Goal: Use online tool/utility: Utilize a website feature to perform a specific function

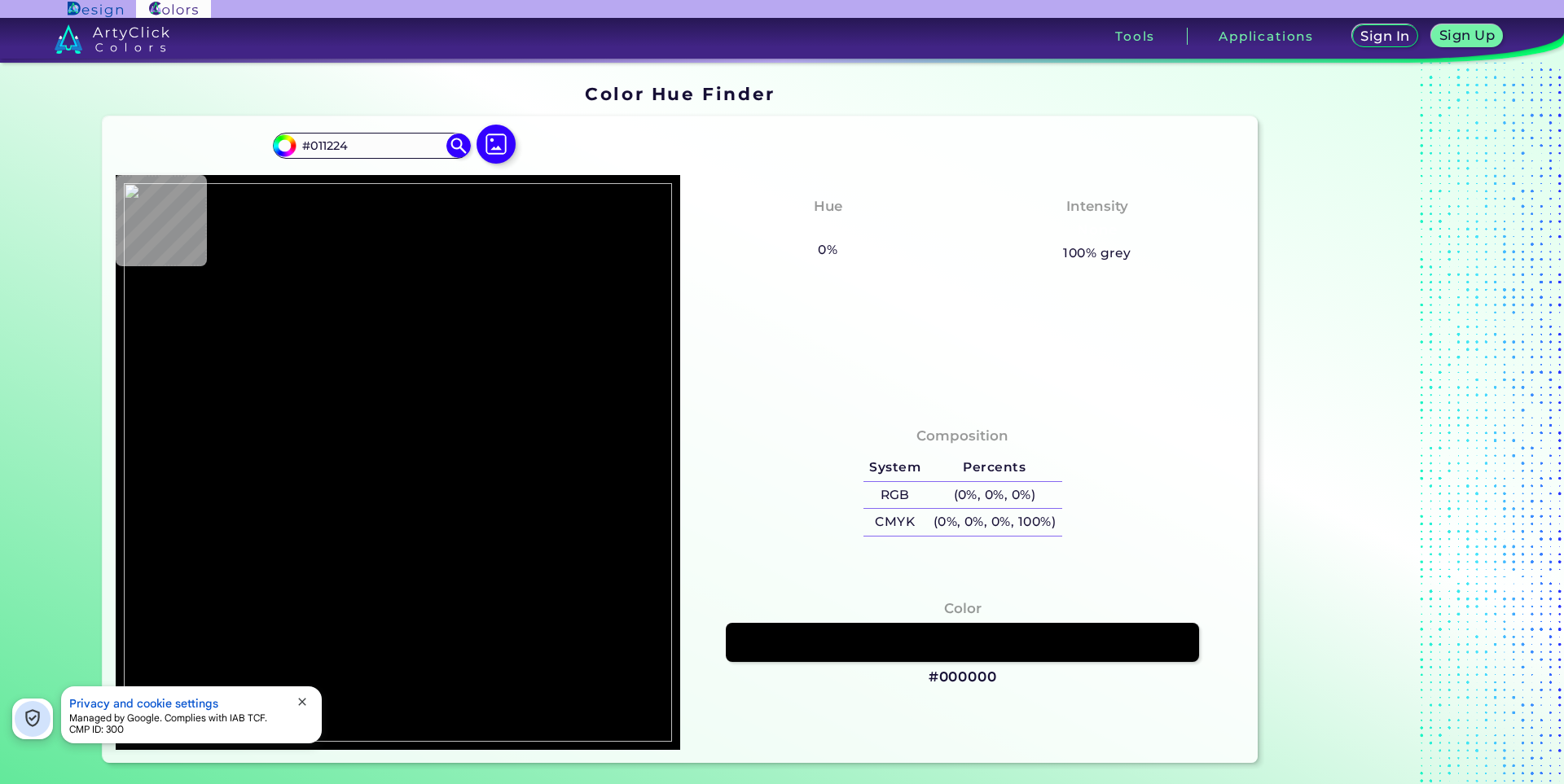
type input "#000000"
type input "#251d26"
type input "#251D26"
type input "#1b111e"
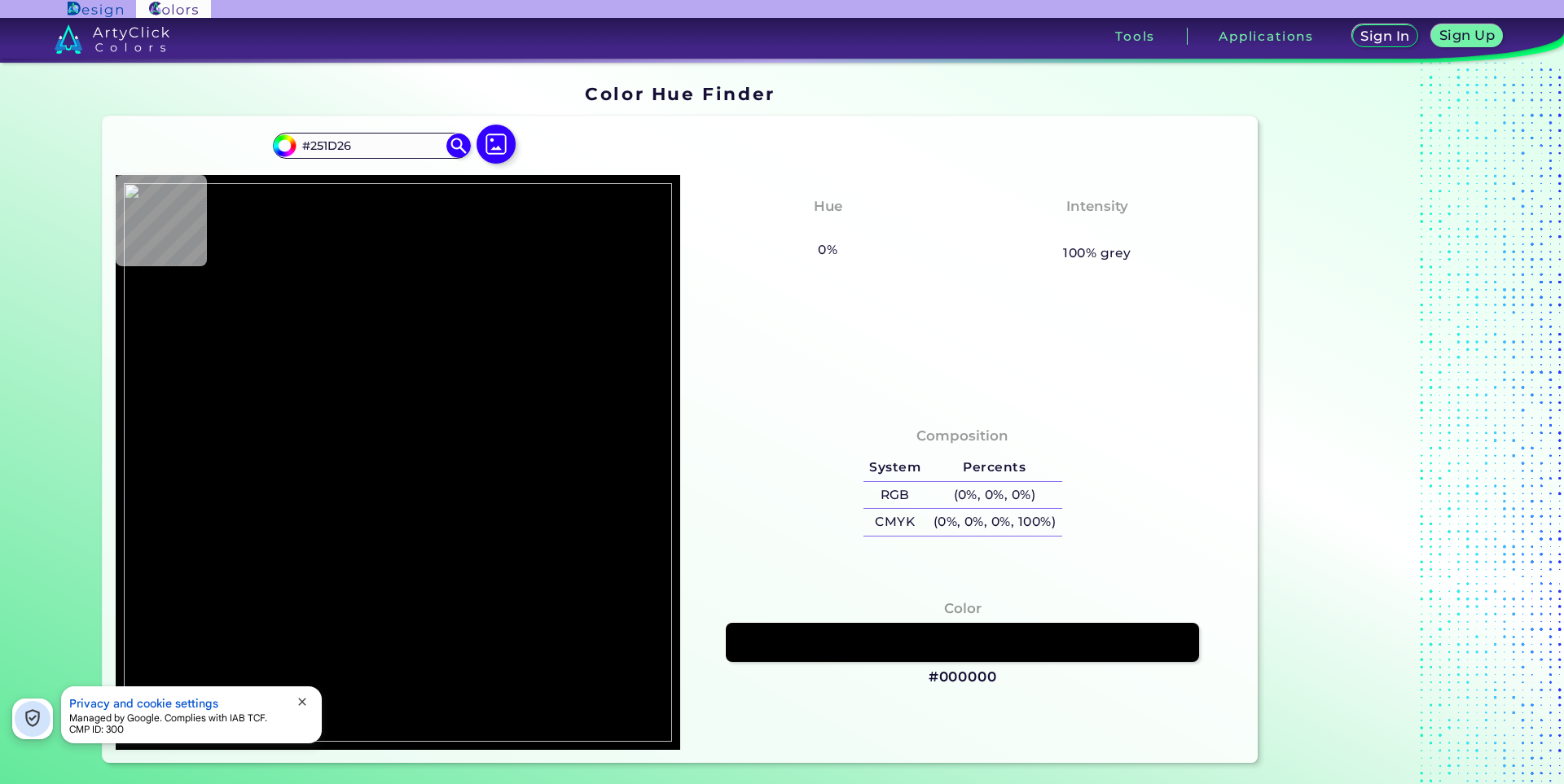
type input "#1B111E"
type input "#35283f"
type input "#35283F"
type input "#6d6e81"
type input "#6D6E81"
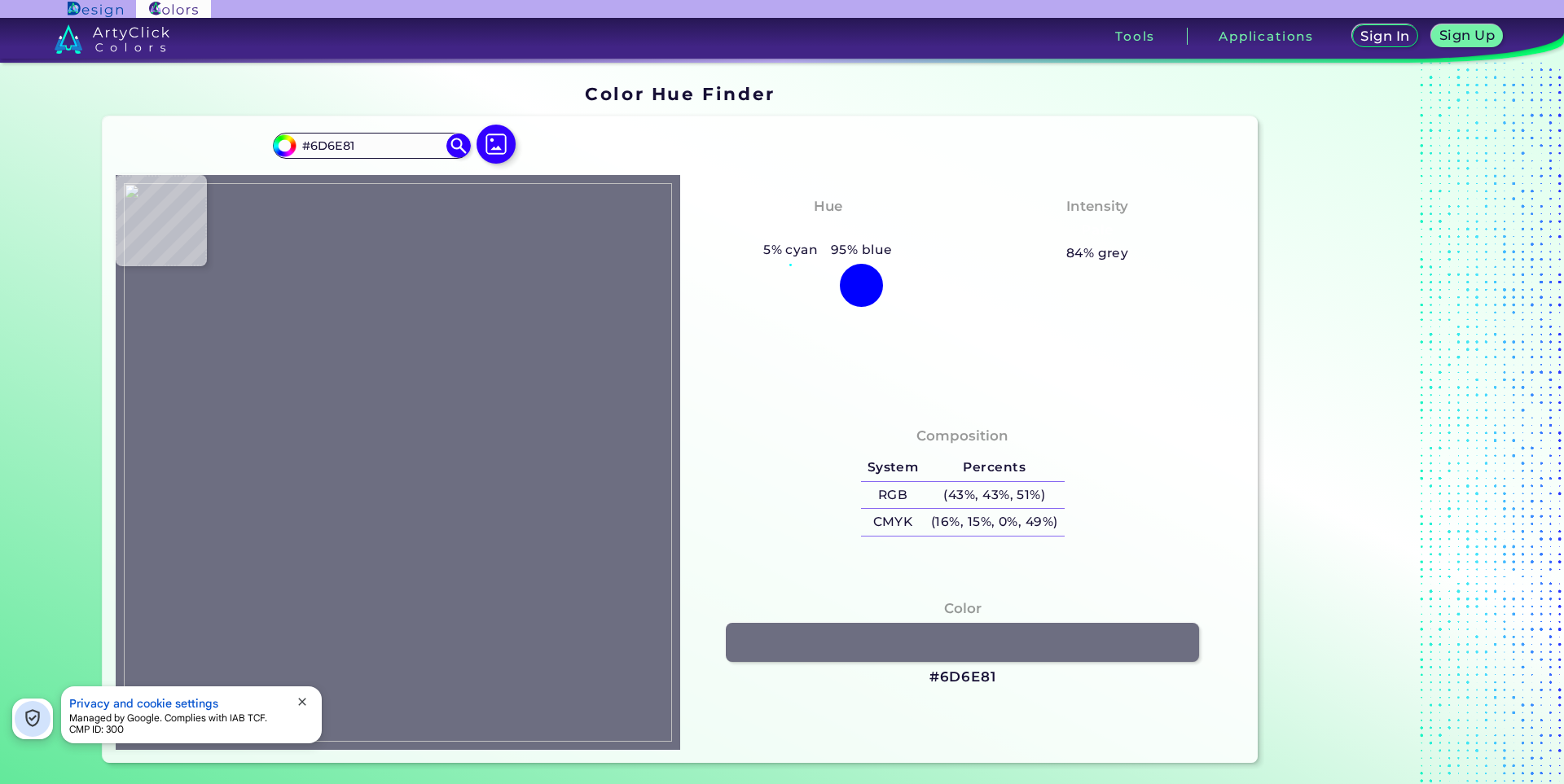
click at [300, 700] on span "close" at bounding box center [303, 702] width 13 height 13
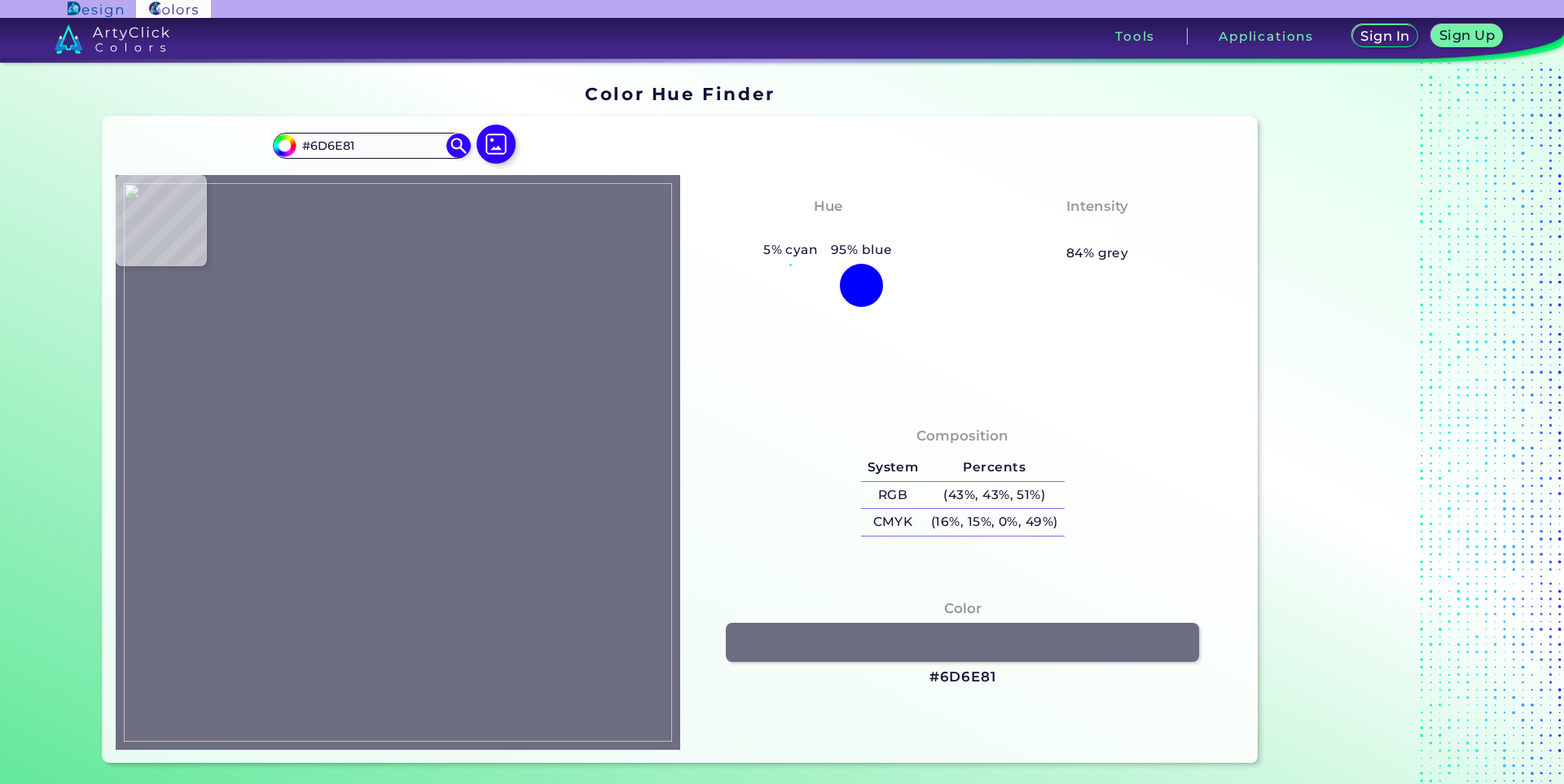
type input "#251923"
type input "#2b232c"
type input "#2B232C"
type input "#452e43"
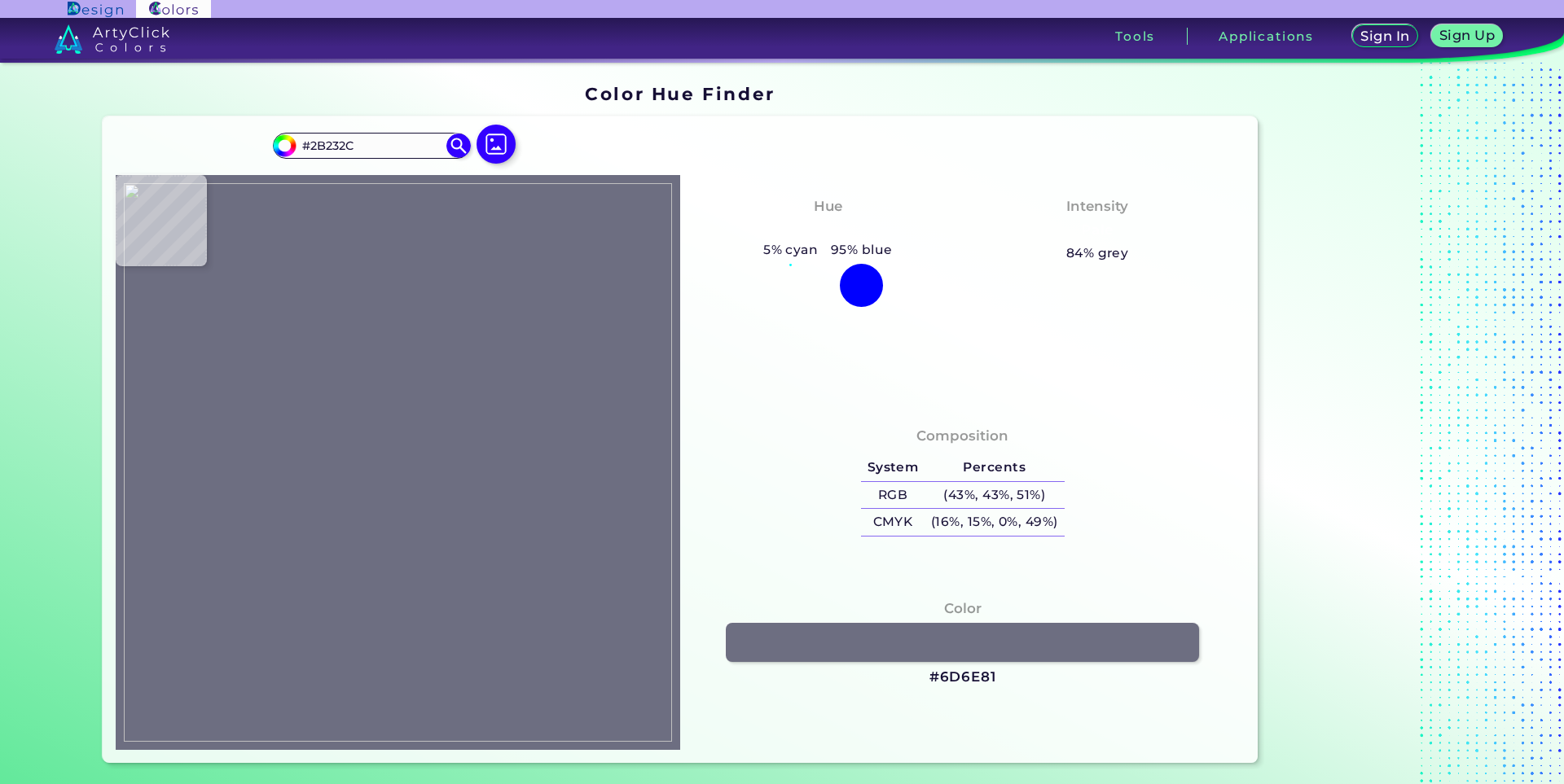
type input "#452E43"
type input "#917eab"
type input "#917EAB"
type input "#74749b"
type input "#74749B"
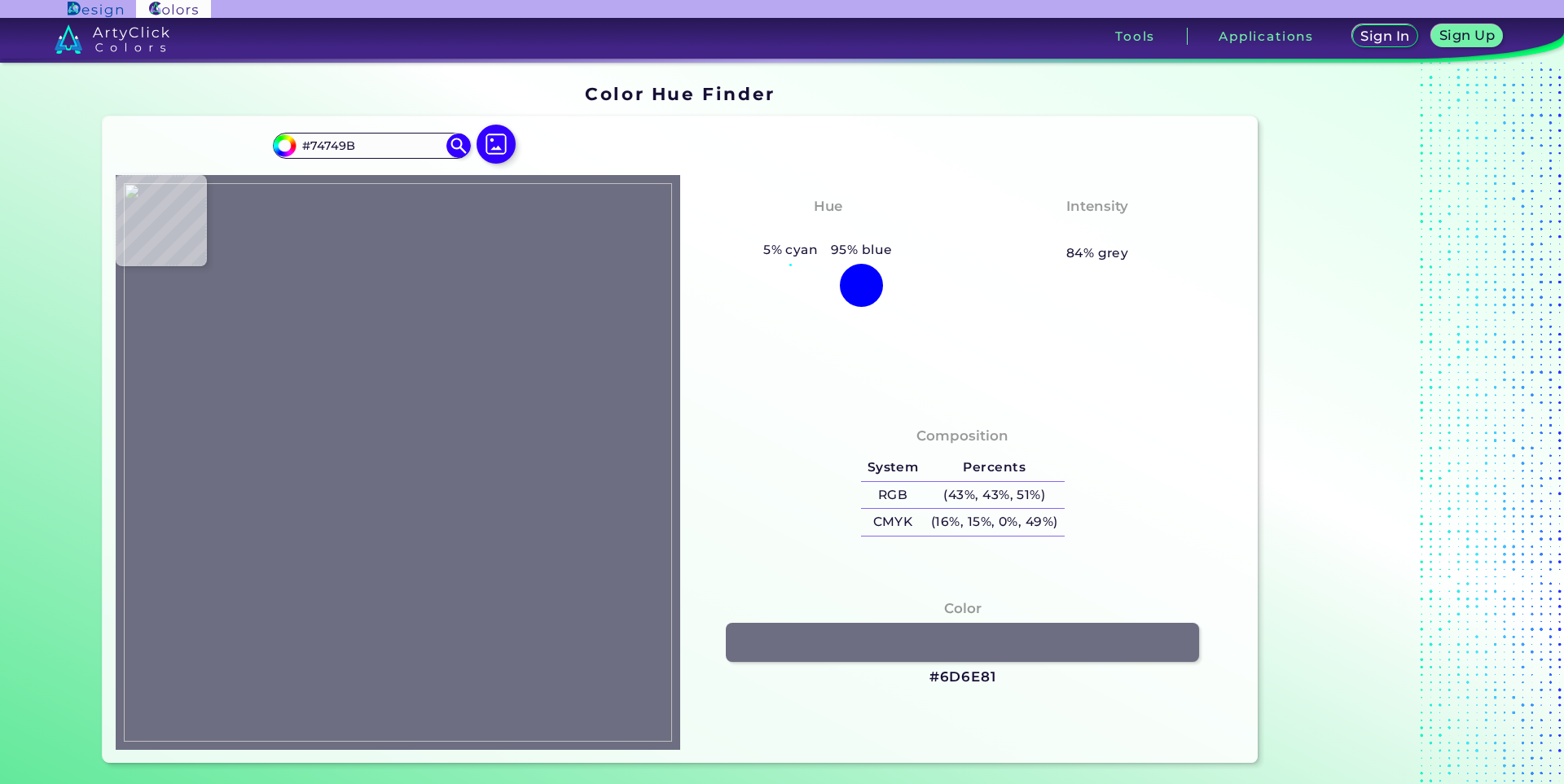
type input "#190b1e"
type input "#190B1E"
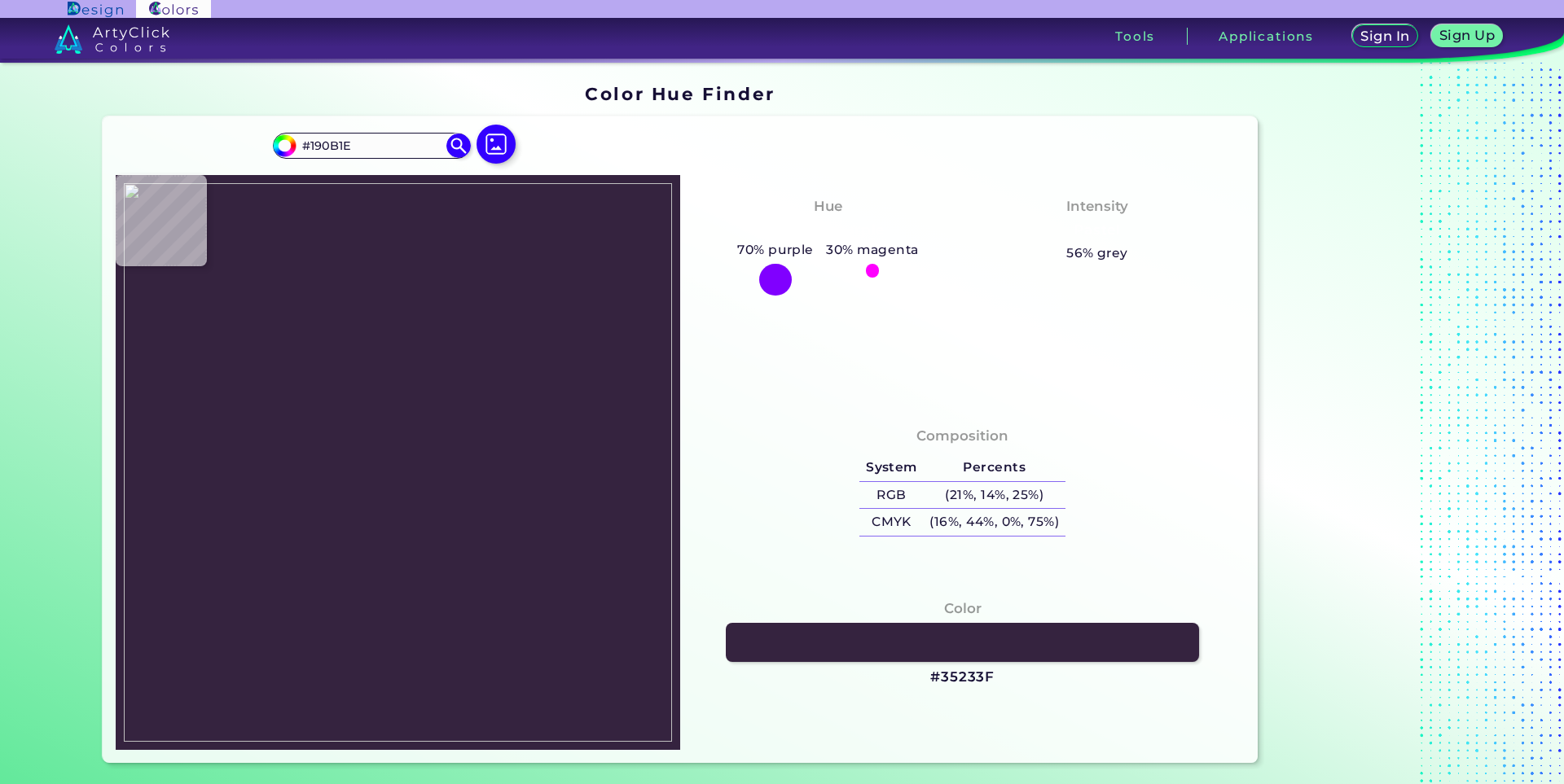
type input "#35233f"
type input "#35233F"
type input "#191319"
type input "#241d29"
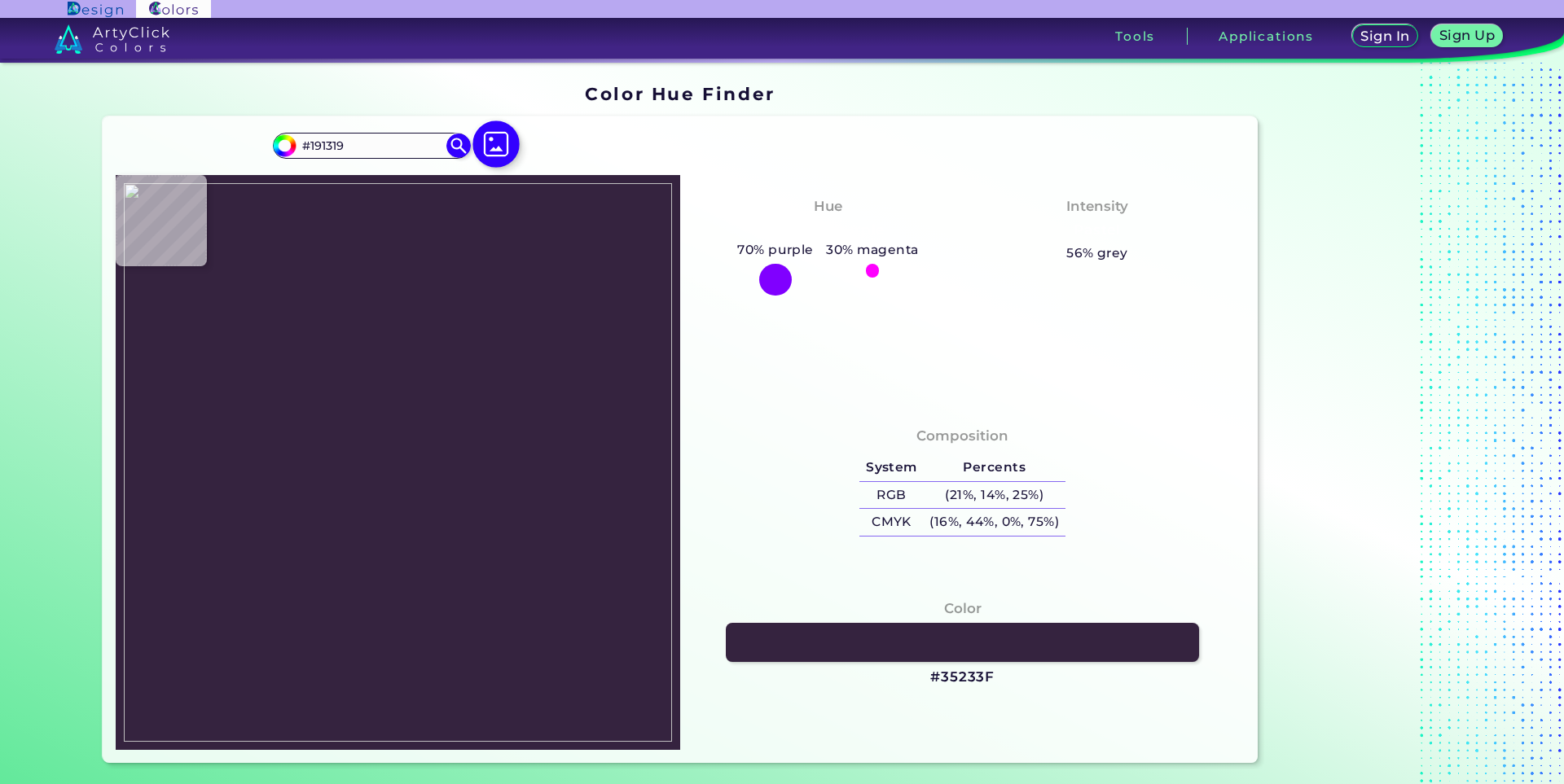
type input "#241D29"
type input "#211b21"
type input "#211B21"
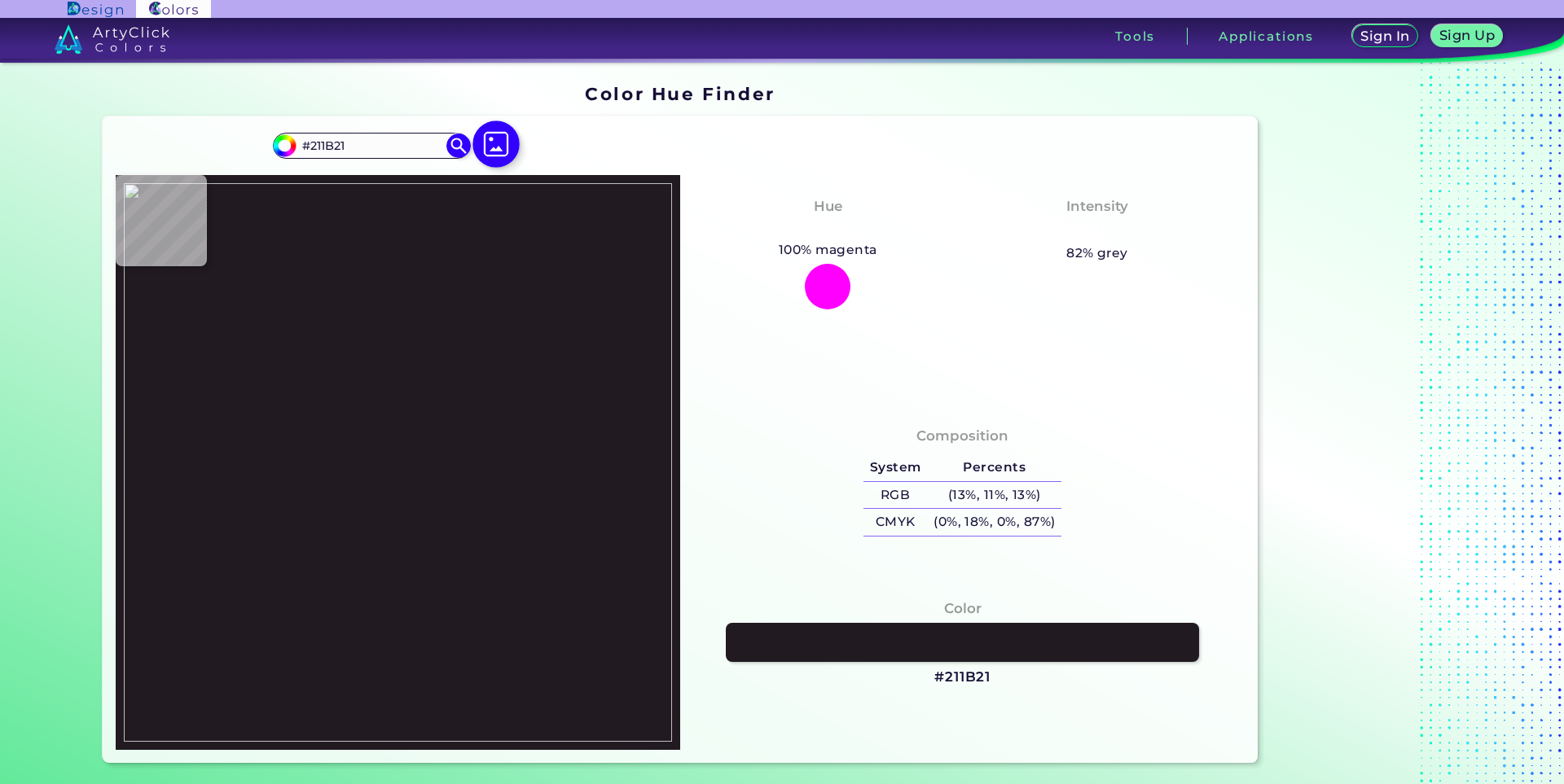
click at [498, 143] on img at bounding box center [496, 145] width 48 height 48
click at [0, 0] on input "file" at bounding box center [0, 0] width 0 height 0
type input "#000000"
type input "#1e1d1b"
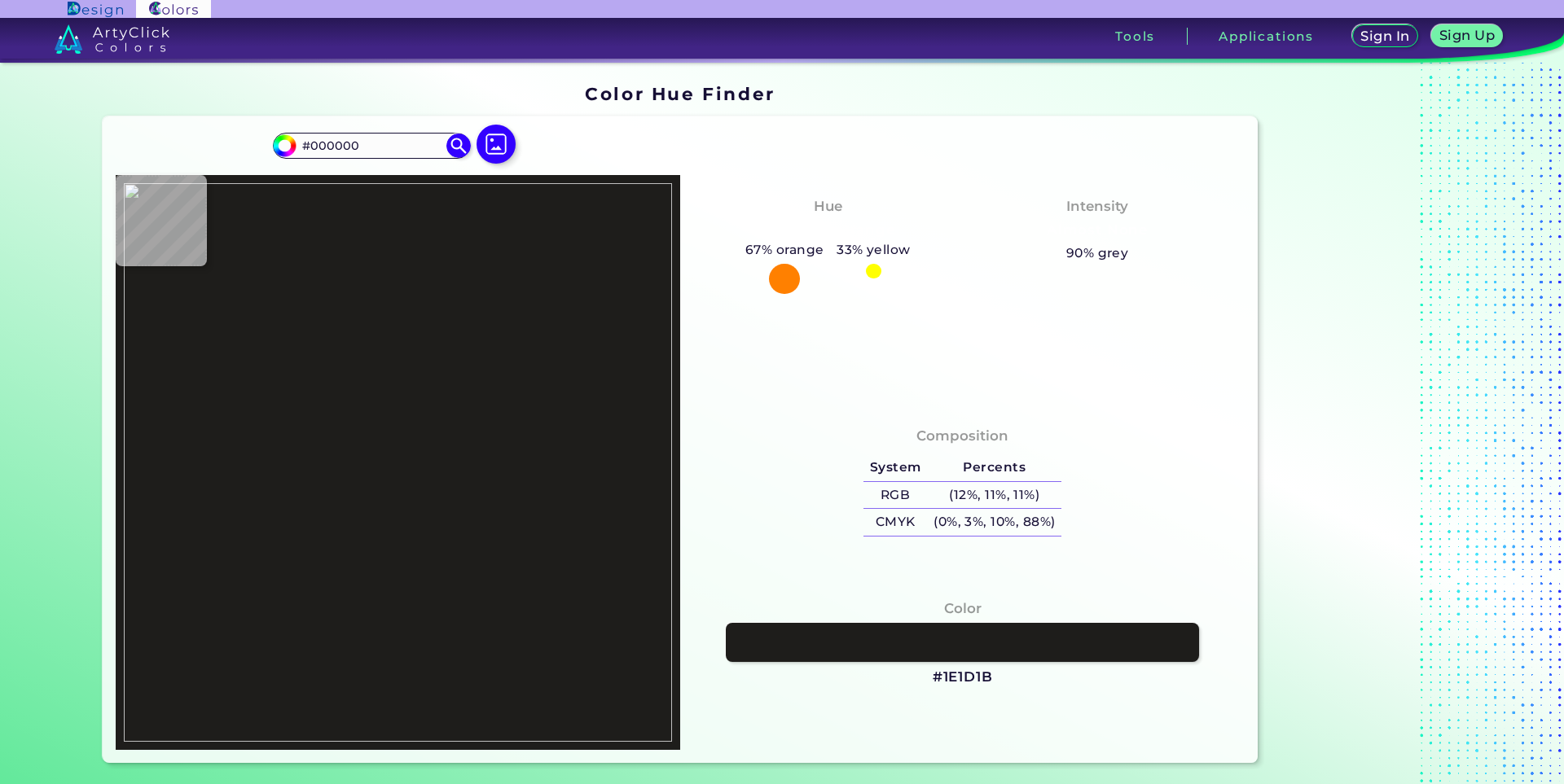
type input "#1E1D1B"
type input "#6a6967"
type input "#6A6967"
type input "#262523"
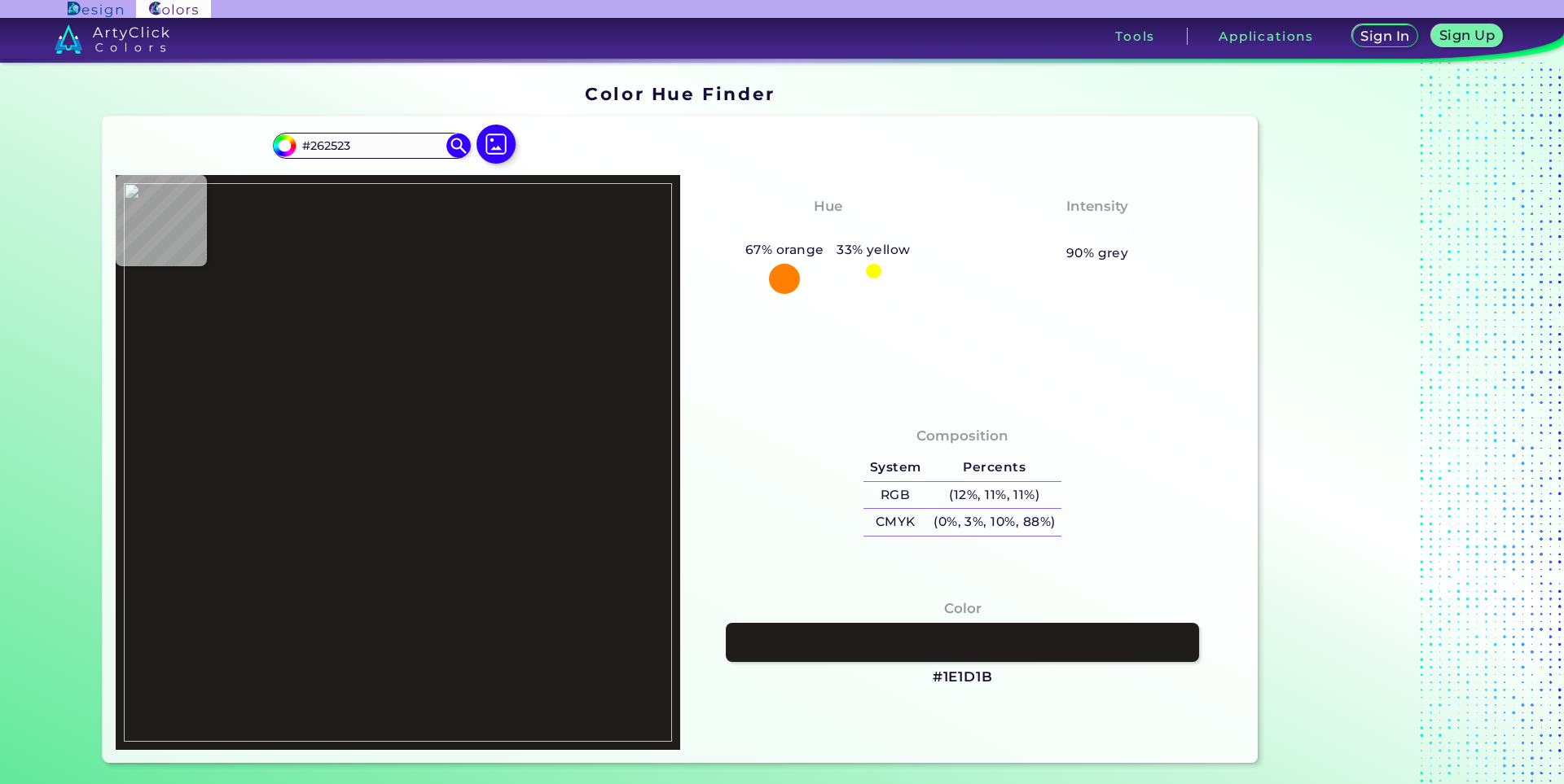
type input "#1d1c1a"
type input "#1D1C1A"
type input "#333333"
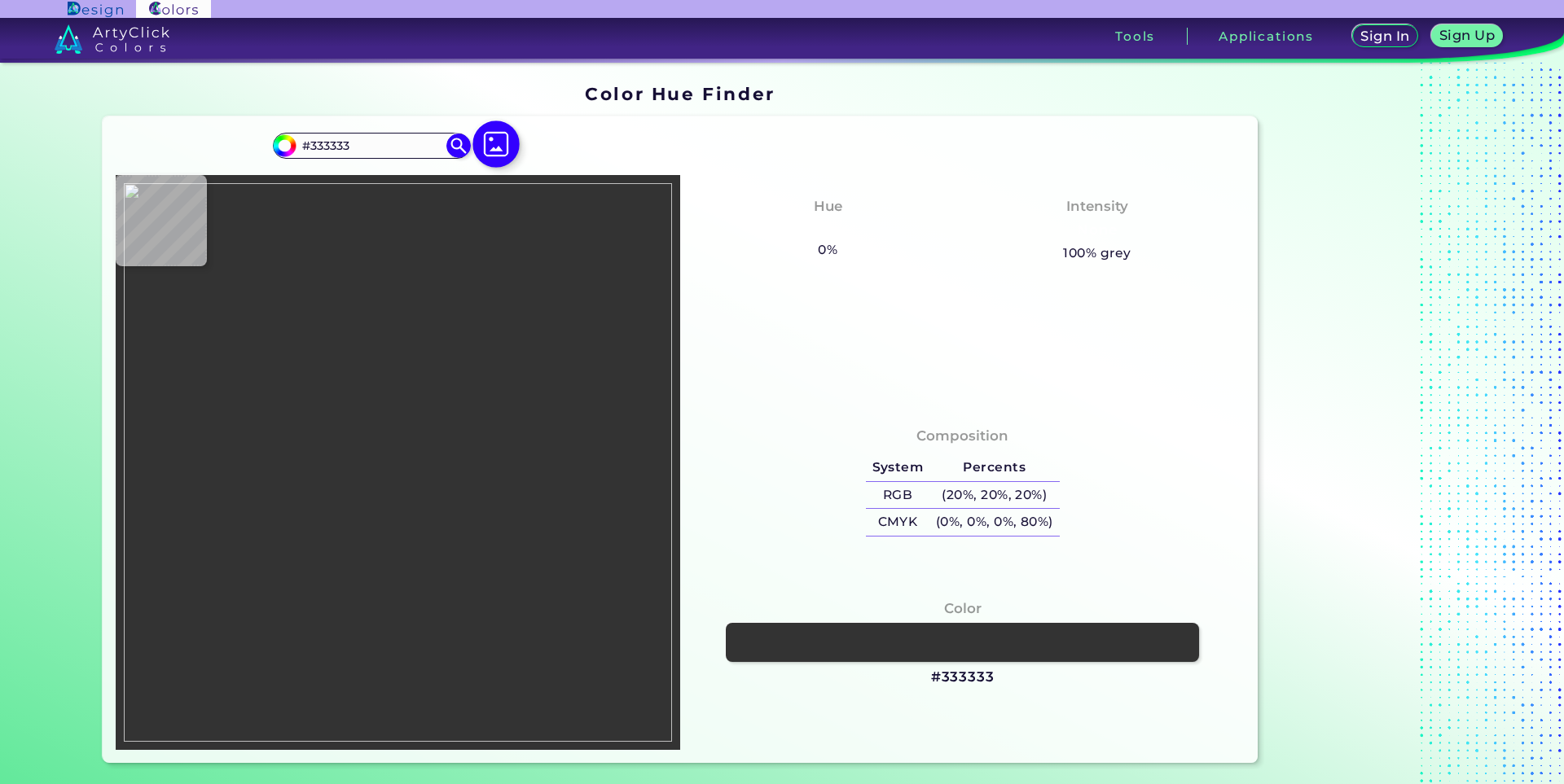
click at [498, 153] on img at bounding box center [496, 145] width 48 height 48
click at [0, 0] on input "file" at bounding box center [0, 0] width 0 height 0
type input "#888888"
type input "#878787"
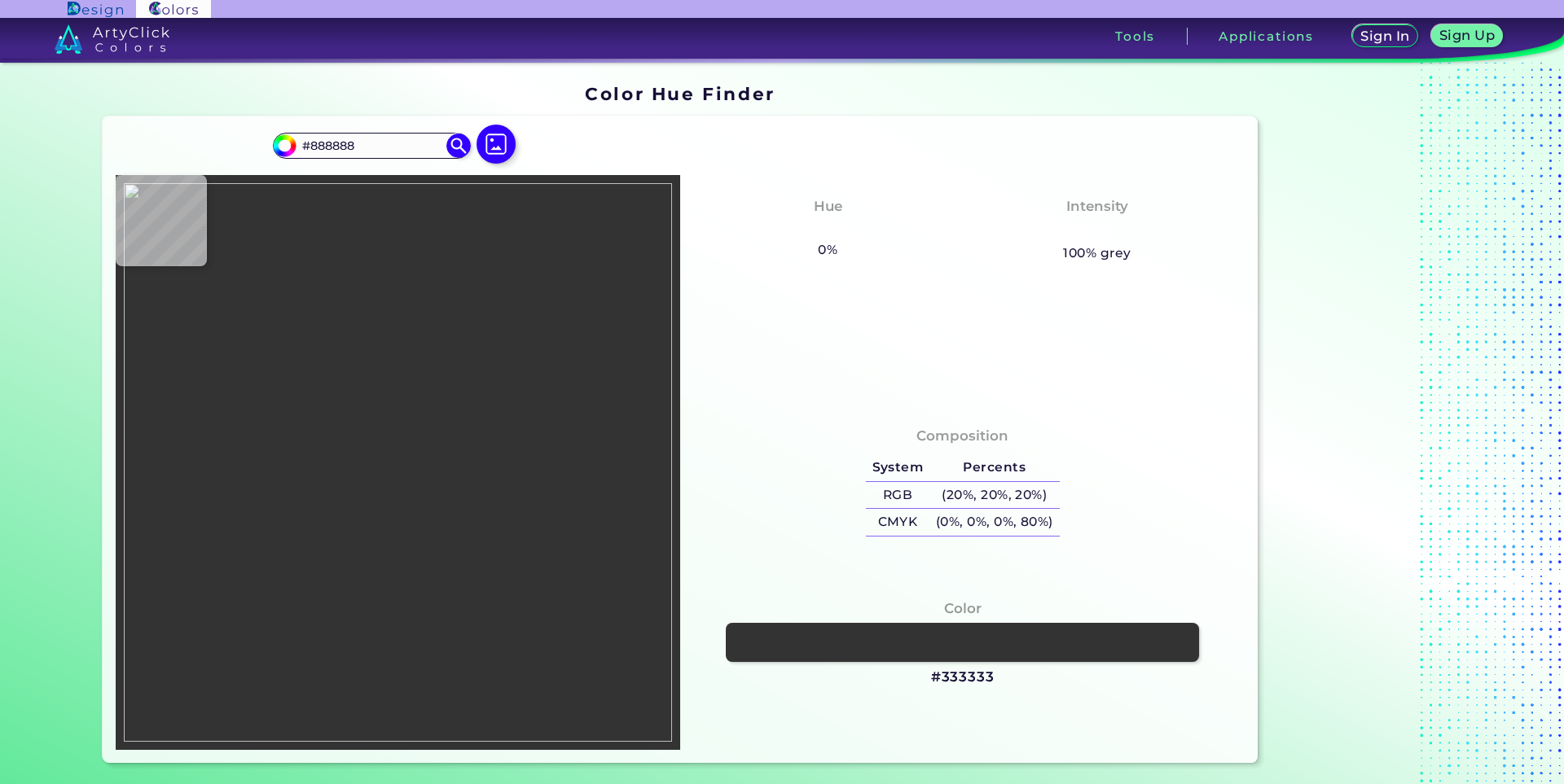
type input "#878787"
type input "#898989"
type input "#888888"
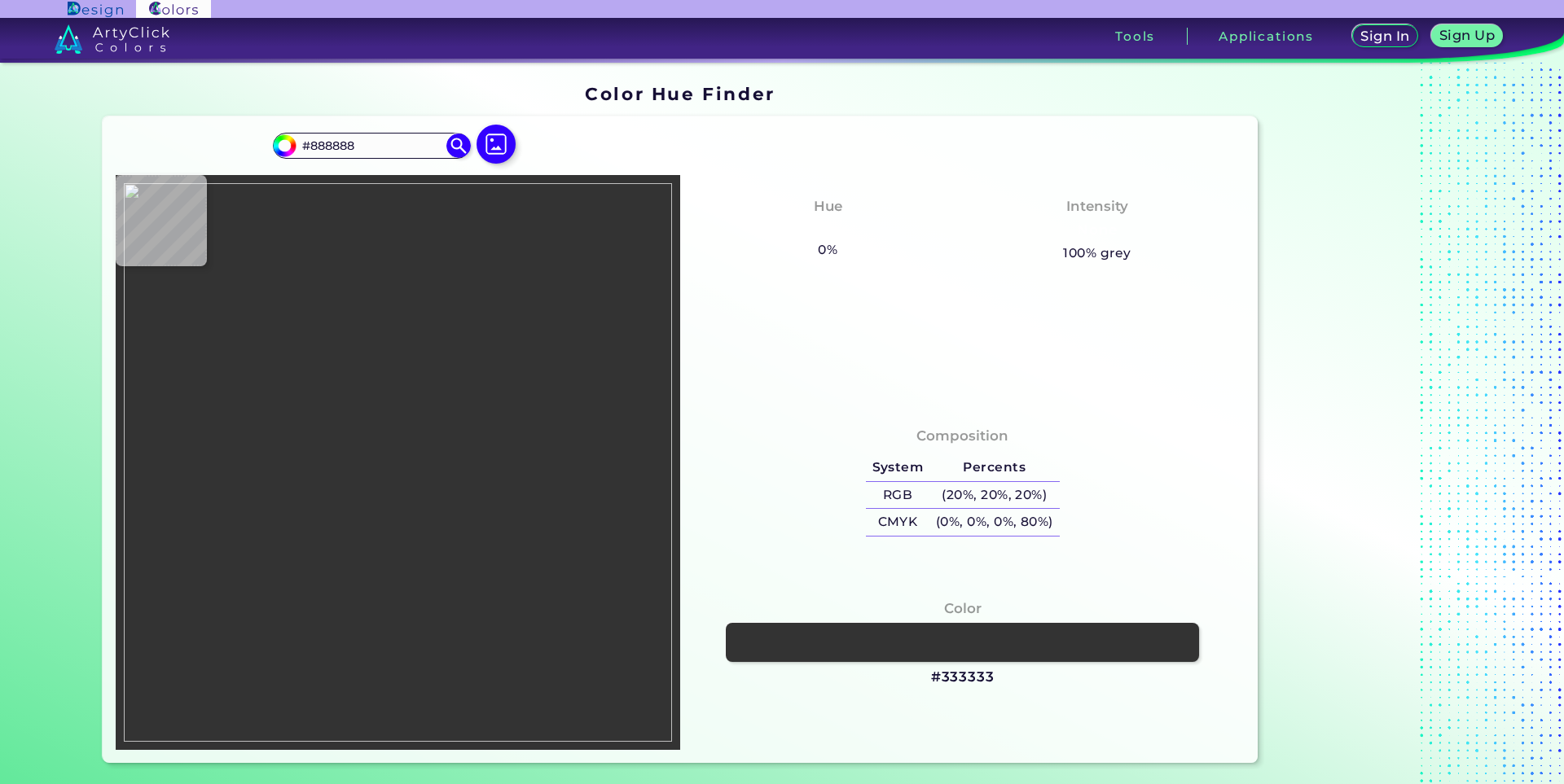
type input "#424034"
type input "#262422"
type input "#888888"
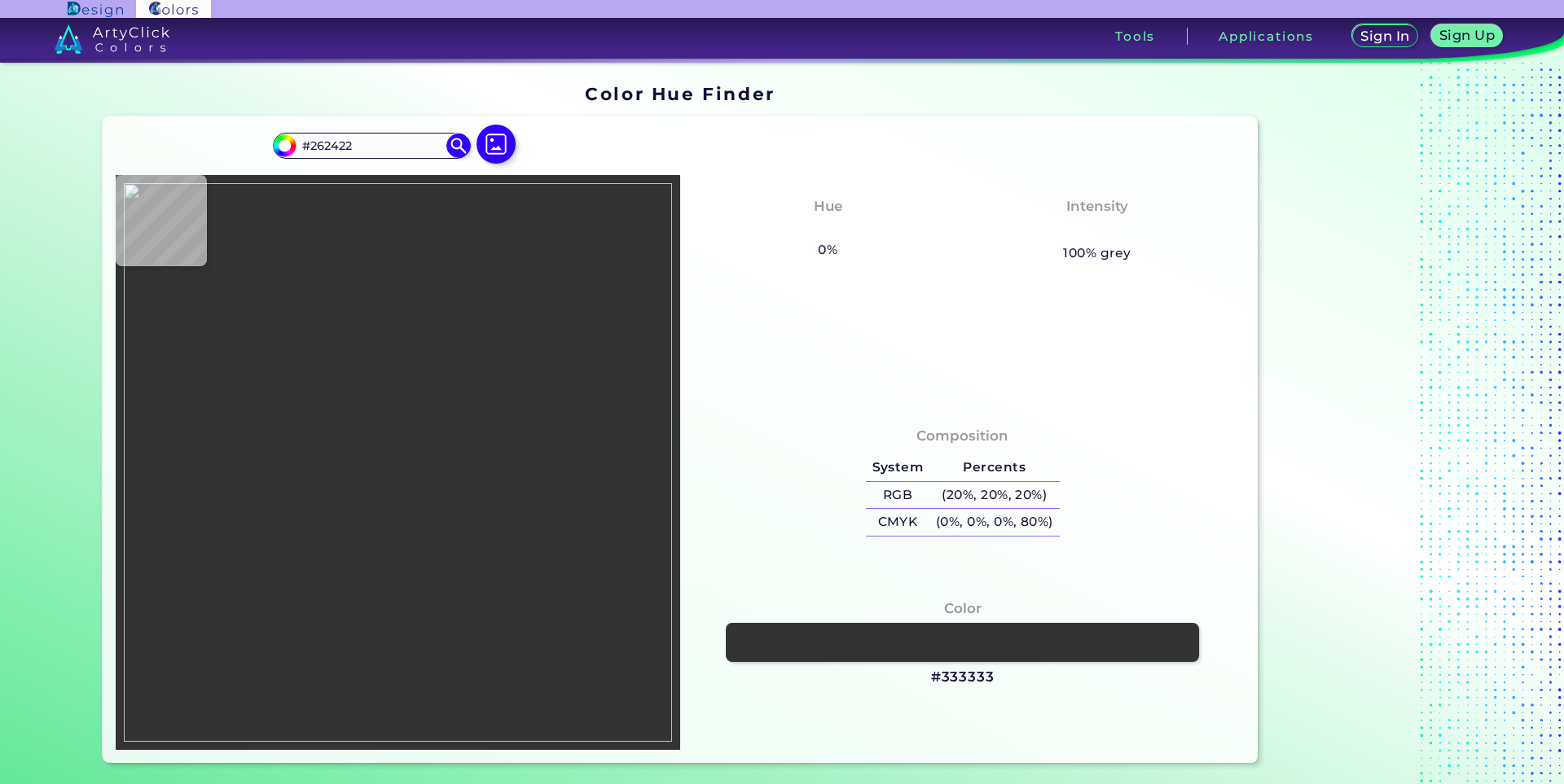
type input "#888888"
type input "#312c28"
type input "#312C28"
type input "#080506"
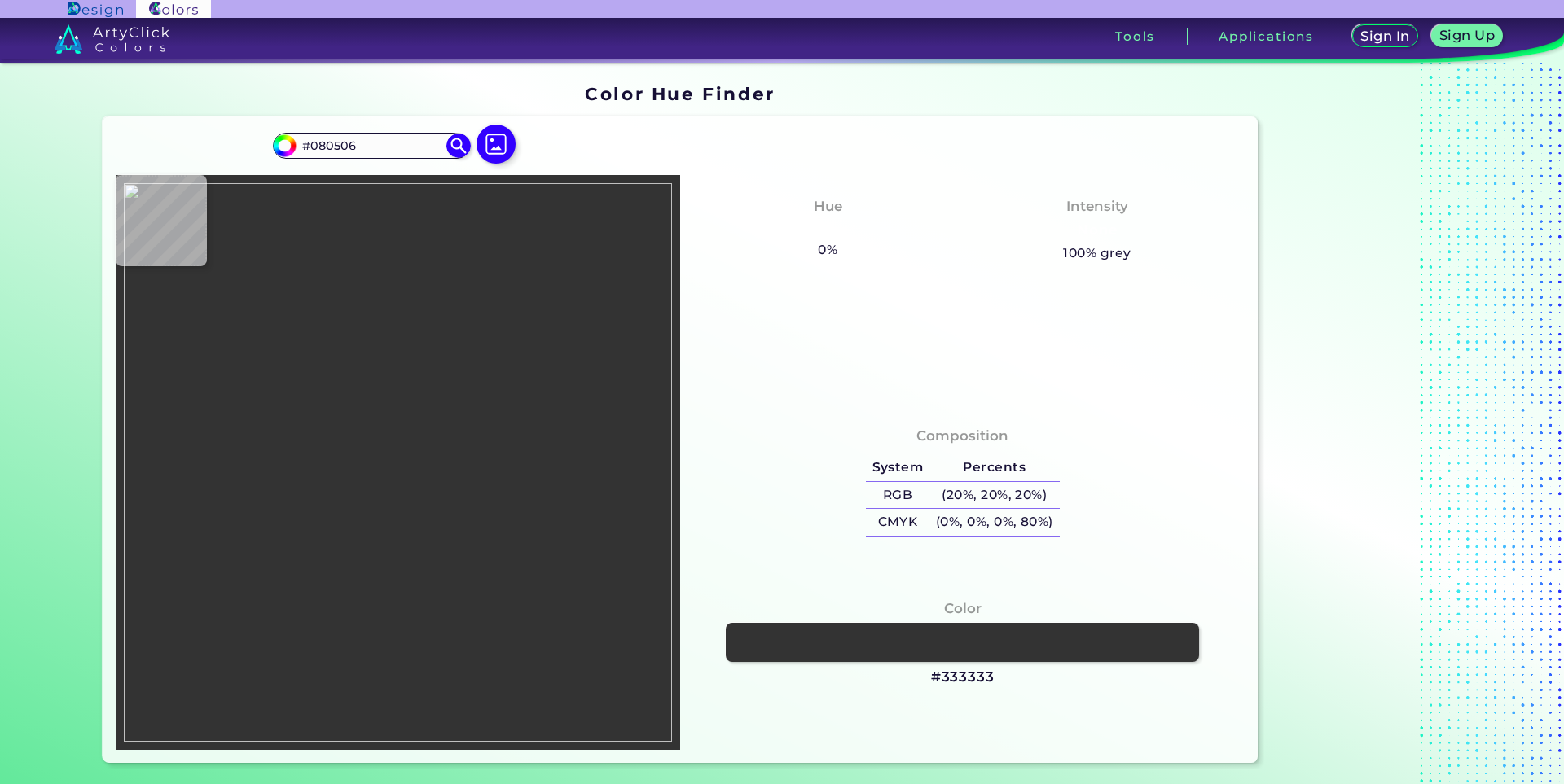
type input "#888888"
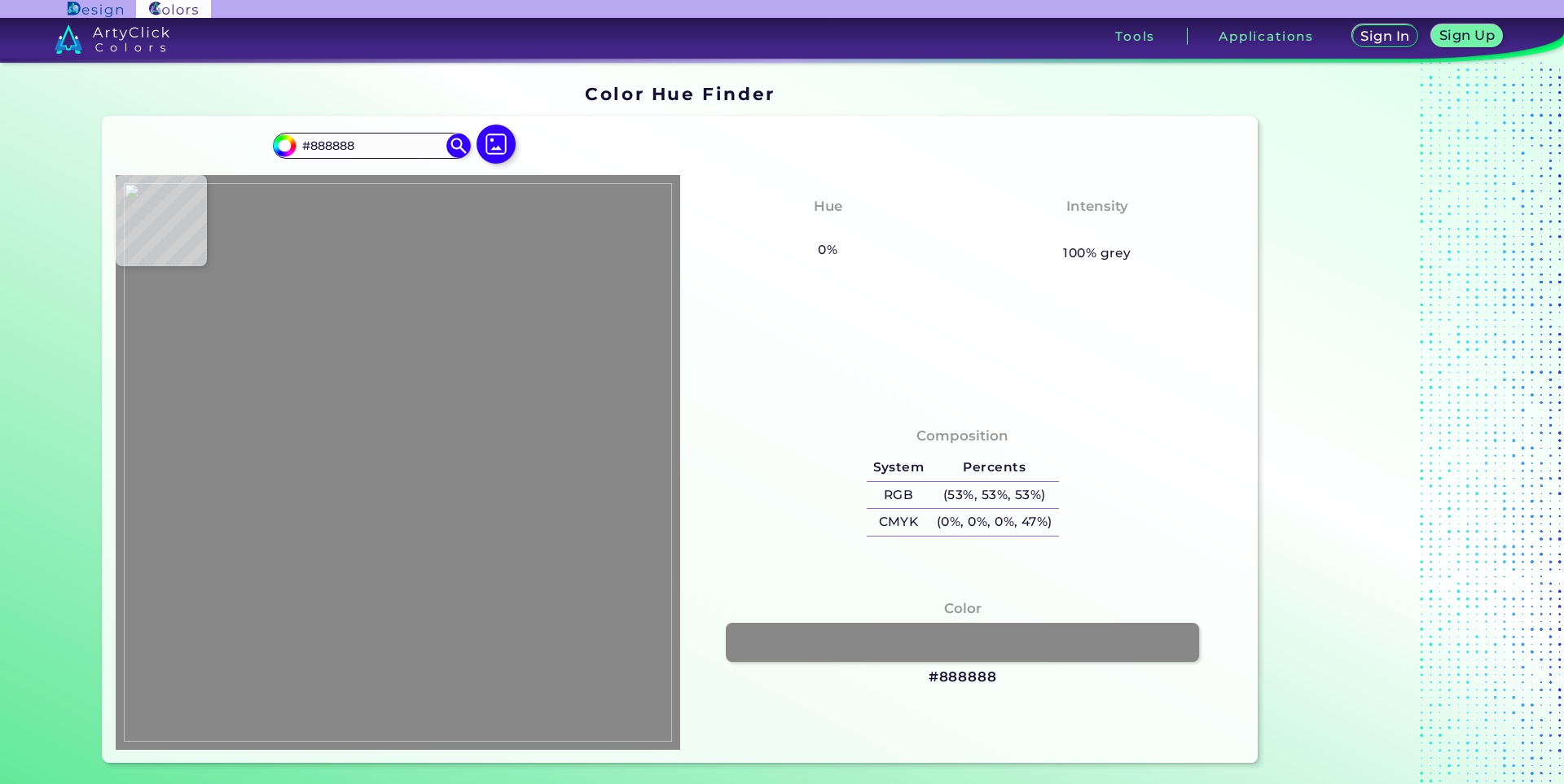
type input "#333130"
type input "#2a241f"
type input "#2A241F"
type input "#26201a"
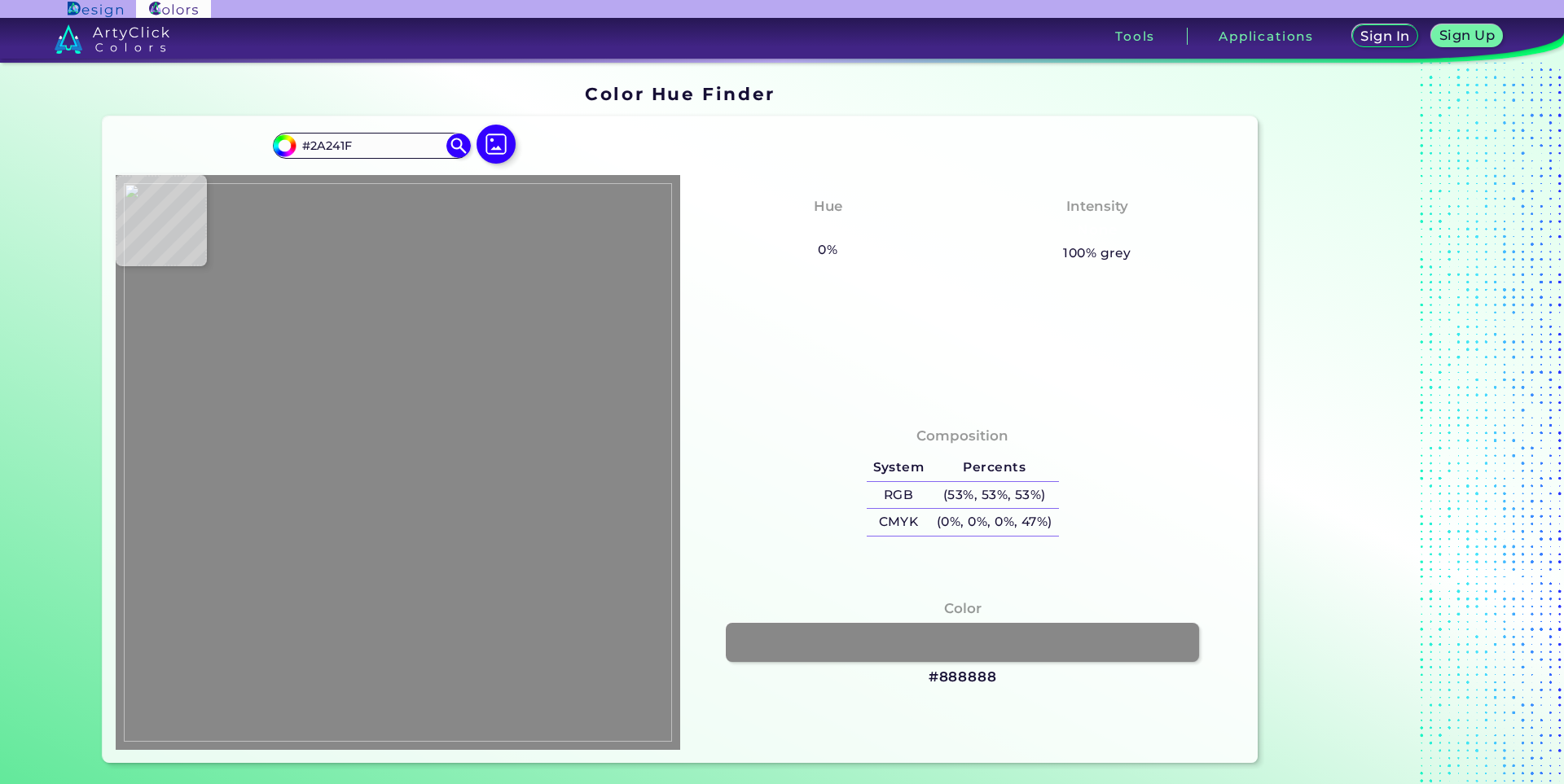
type input "#26201A"
type input "#0e0c09"
type input "#0E0C09"
type input "#383836"
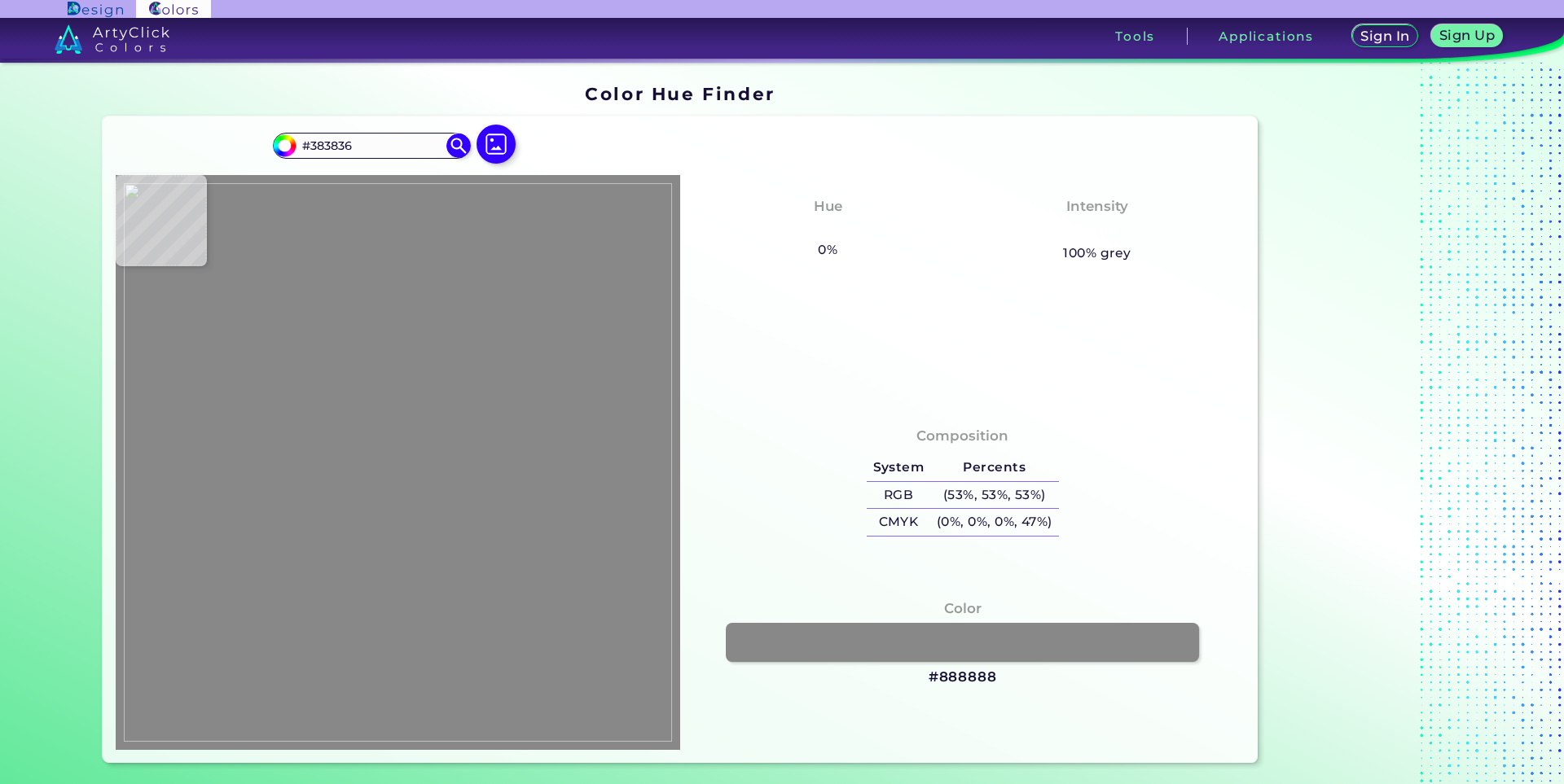
type input "#888888"
type input "#010000"
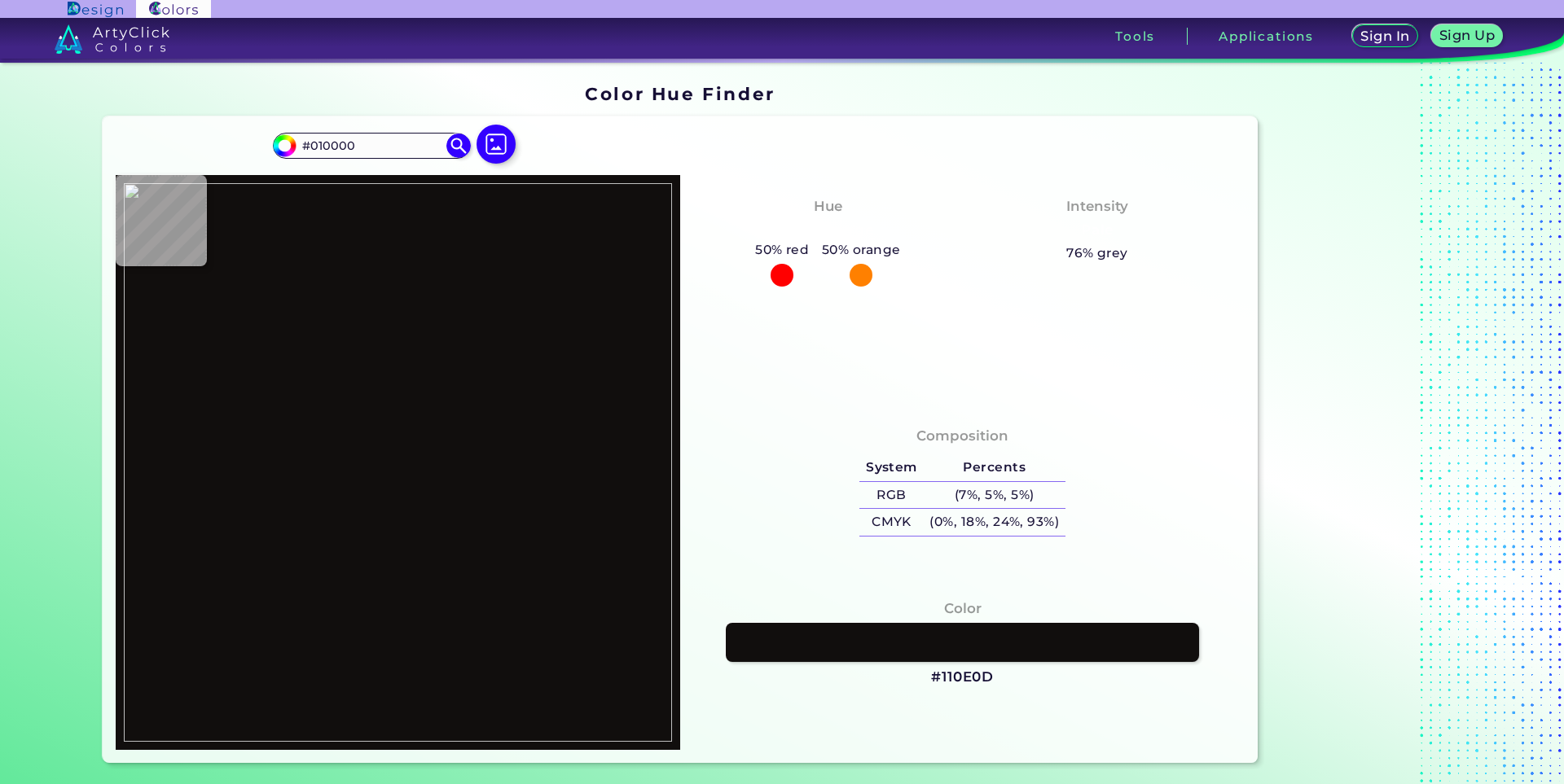
type input "#110e0d"
type input "#110E0D"
type input "#0c0705"
type input "#0C0705"
type input "#282b28"
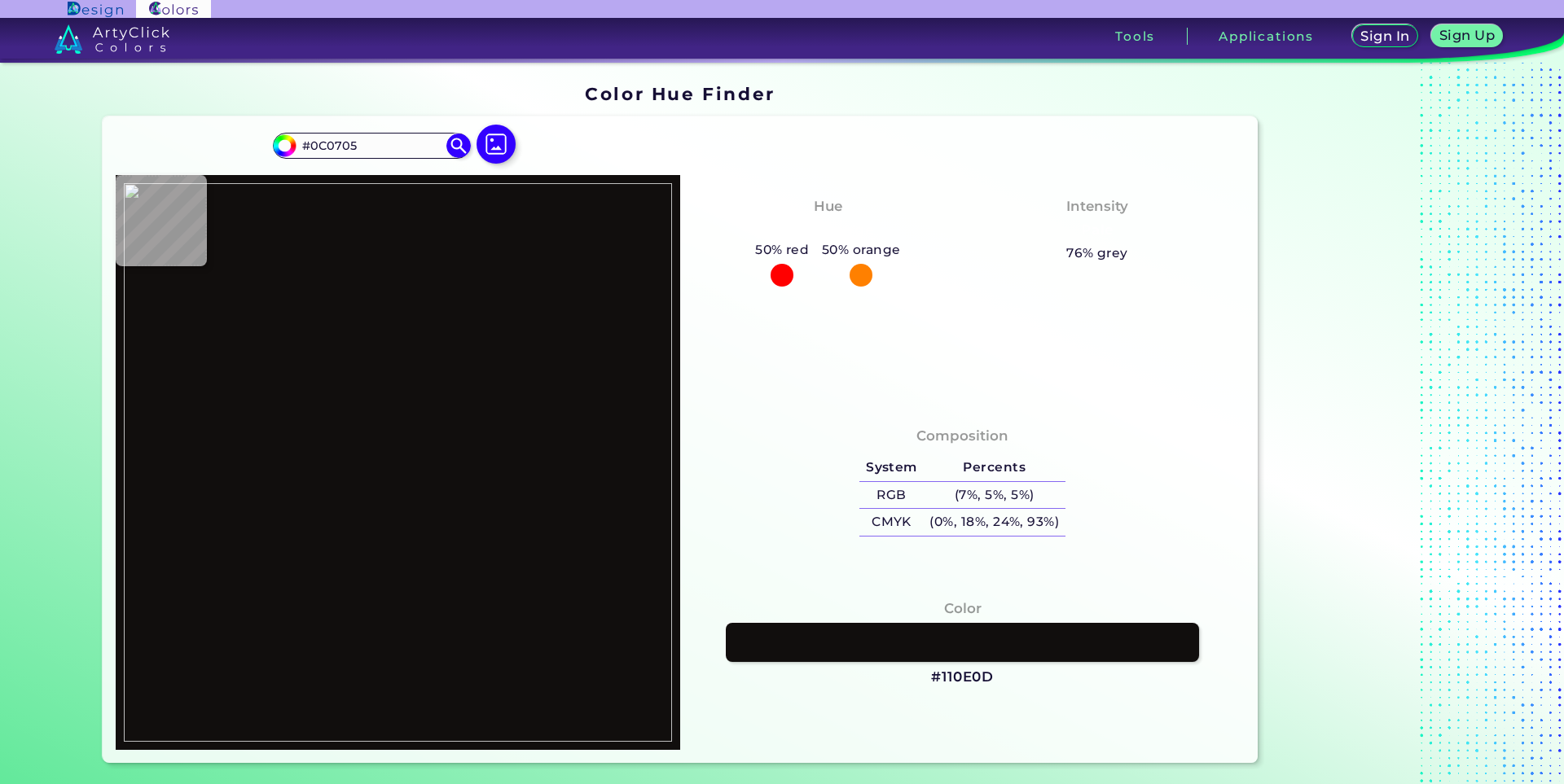
type input "#282B28"
type input "#040403"
type input "#191514"
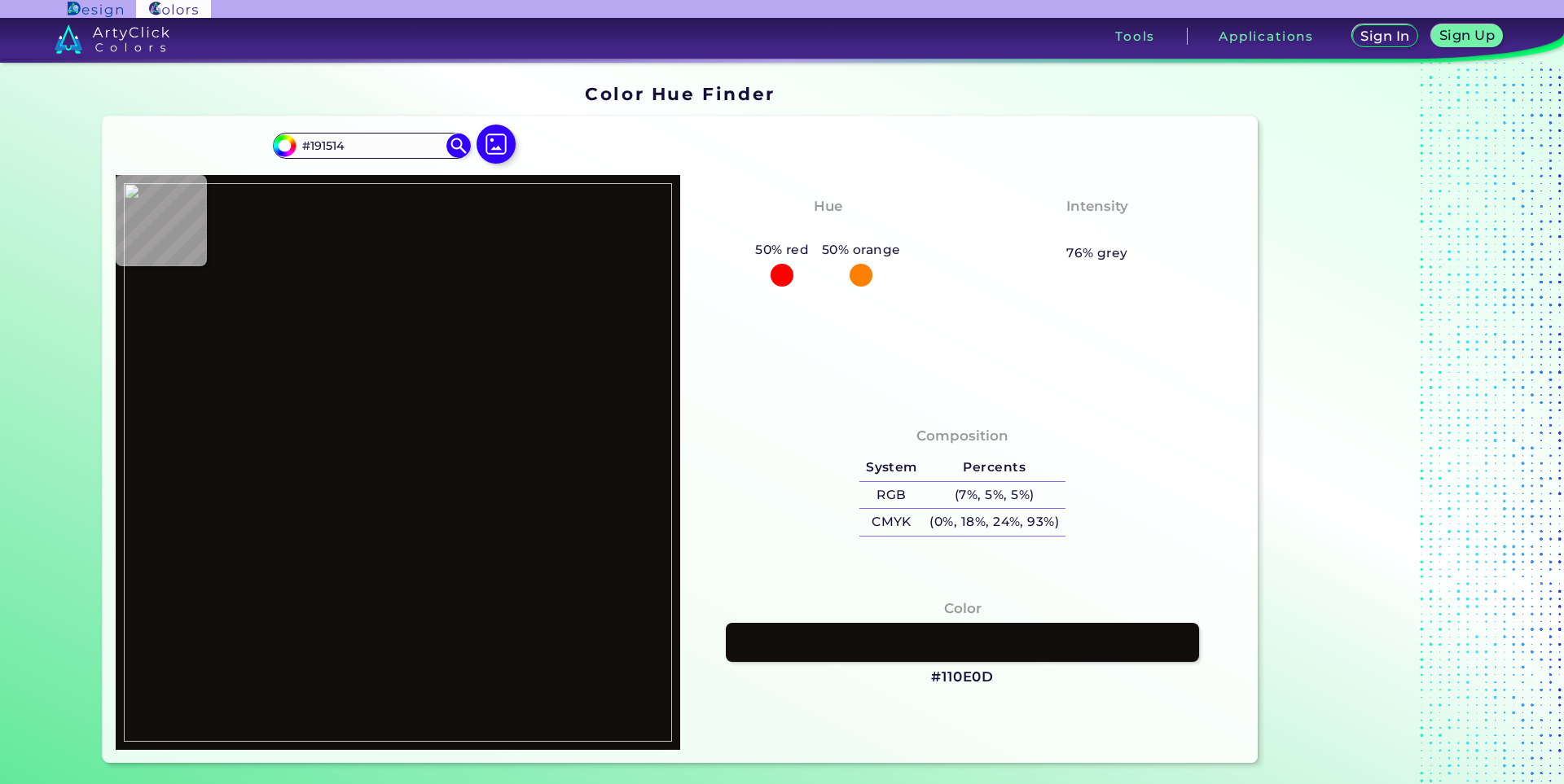
type input "#1c1814"
type input "#1C1814"
type input "#1a1613"
type input "#1A1613"
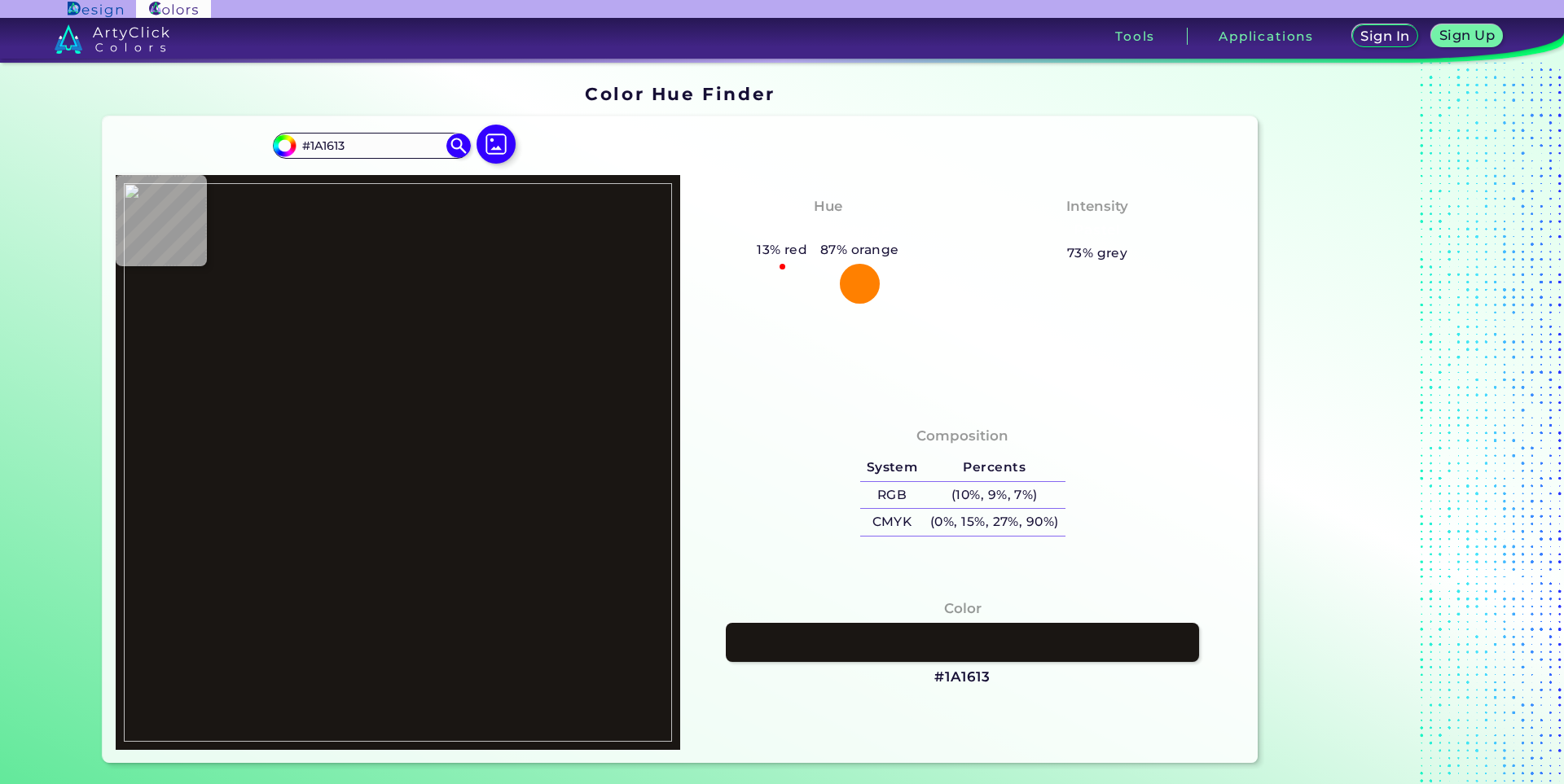
click at [209, 435] on img at bounding box center [398, 462] width 548 height 558
